Goal: Navigation & Orientation: Find specific page/section

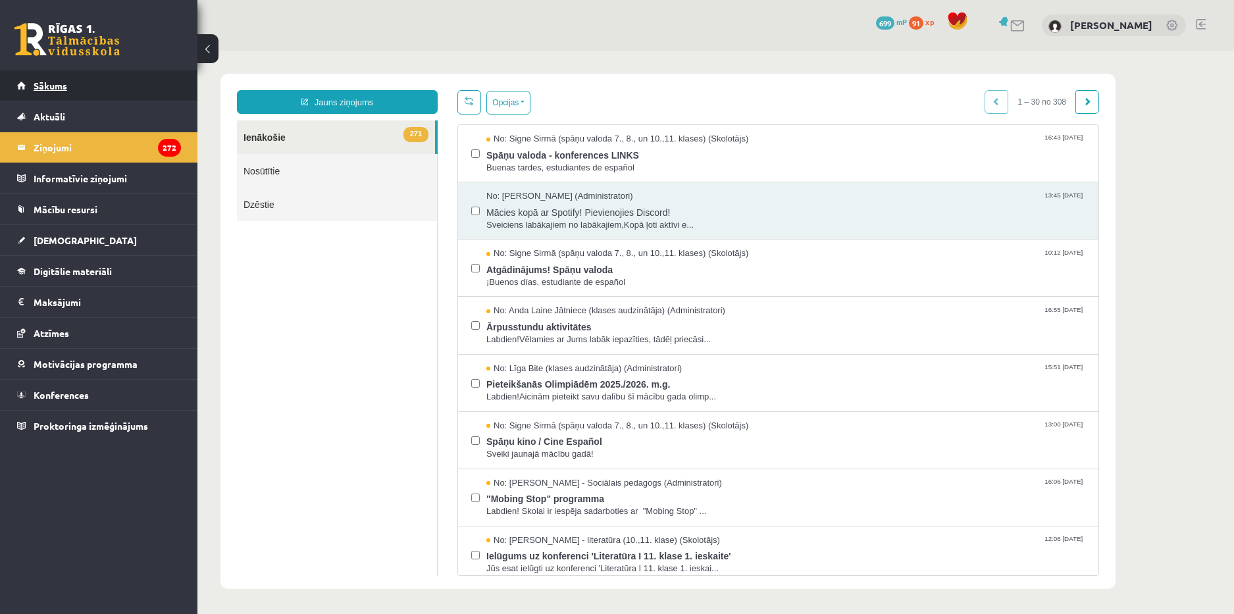
click at [49, 83] on span "Sākums" at bounding box center [51, 86] width 34 height 12
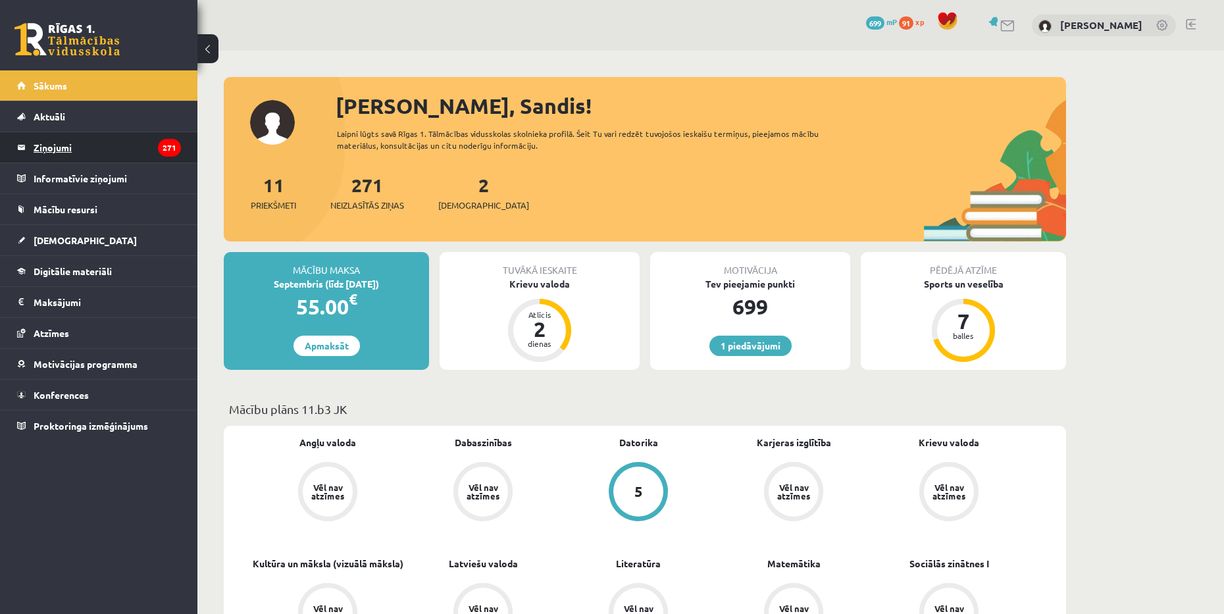
click at [101, 154] on legend "Ziņojumi 271" at bounding box center [107, 147] width 147 height 30
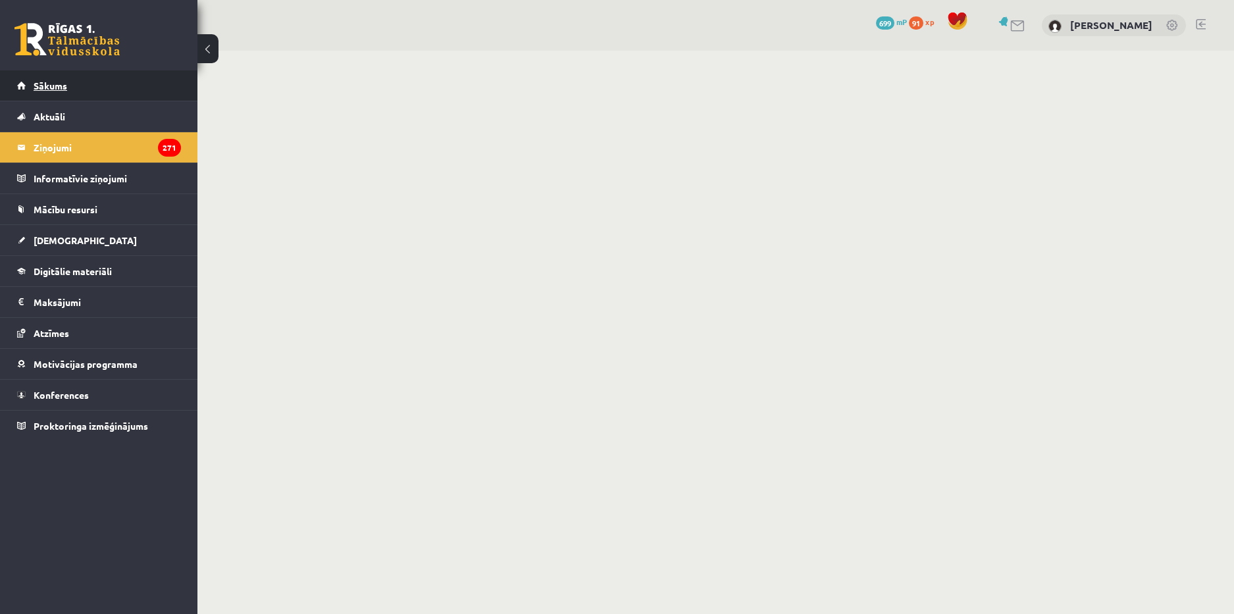
click at [84, 84] on link "Sākums" at bounding box center [99, 85] width 164 height 30
